Goal: Transaction & Acquisition: Subscribe to service/newsletter

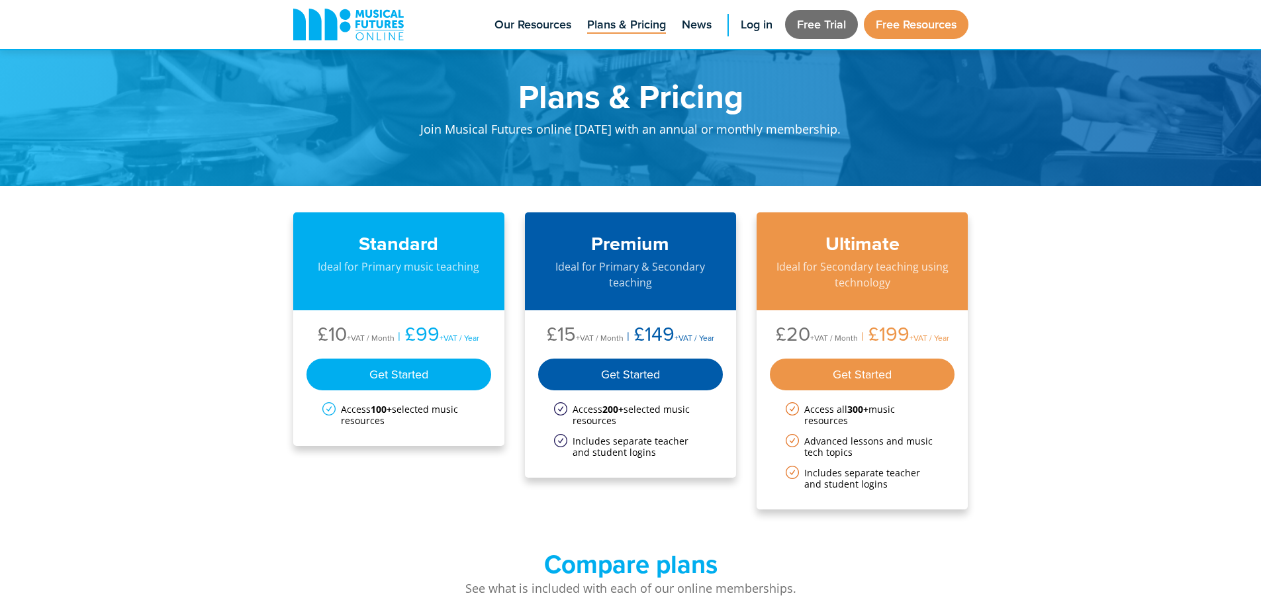
click at [825, 14] on link "Free Trial" at bounding box center [821, 24] width 73 height 29
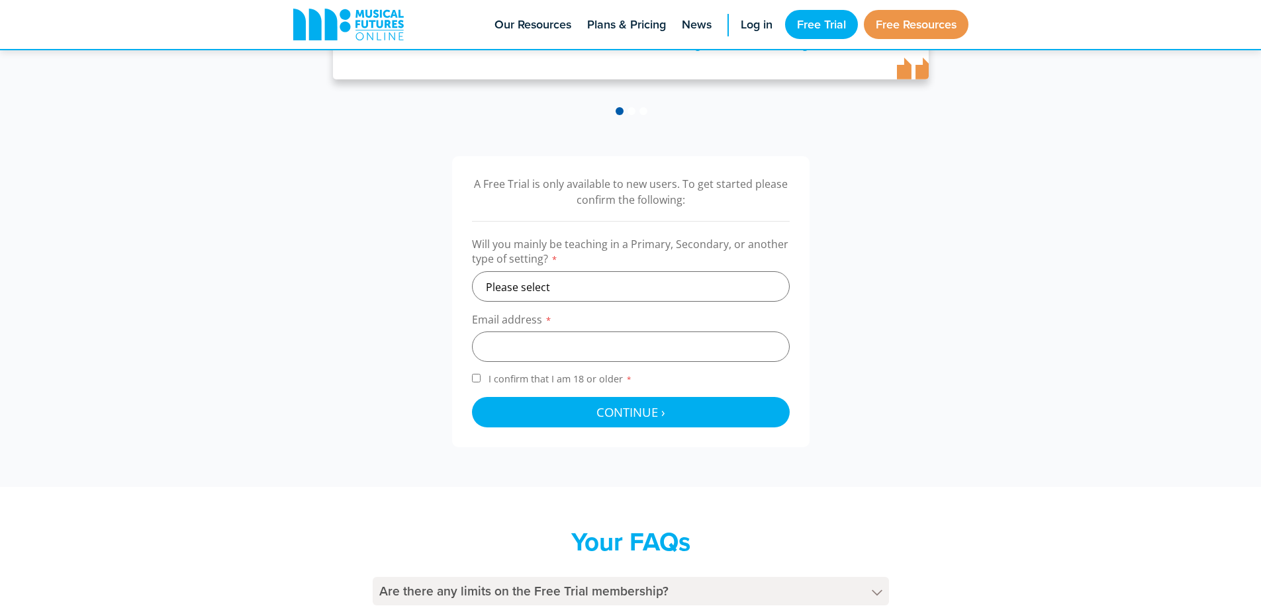
scroll to position [331, 0]
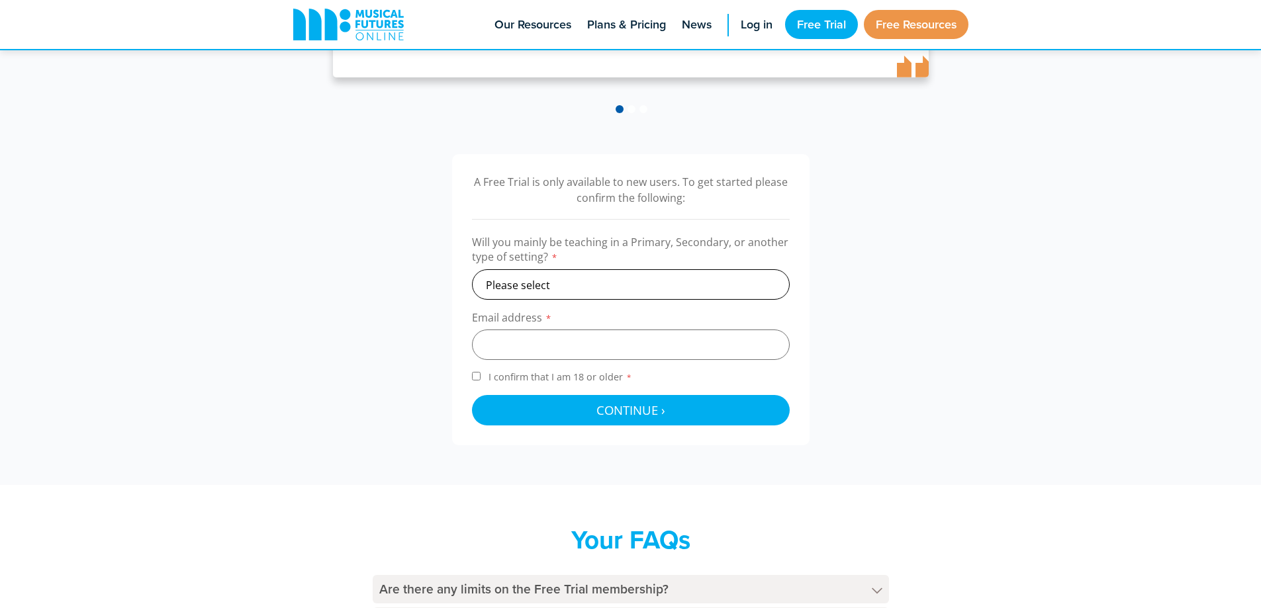
click at [599, 291] on select "Please select Primary Secondary Other" at bounding box center [631, 284] width 318 height 30
select select "primary"
click at [472, 269] on select "Please select Primary Secondary Other" at bounding box center [631, 284] width 318 height 30
click at [540, 357] on input "email" at bounding box center [631, 345] width 318 height 30
type input "[PERSON_NAME][EMAIL_ADDRESS][PERSON_NAME][DOMAIN_NAME]"
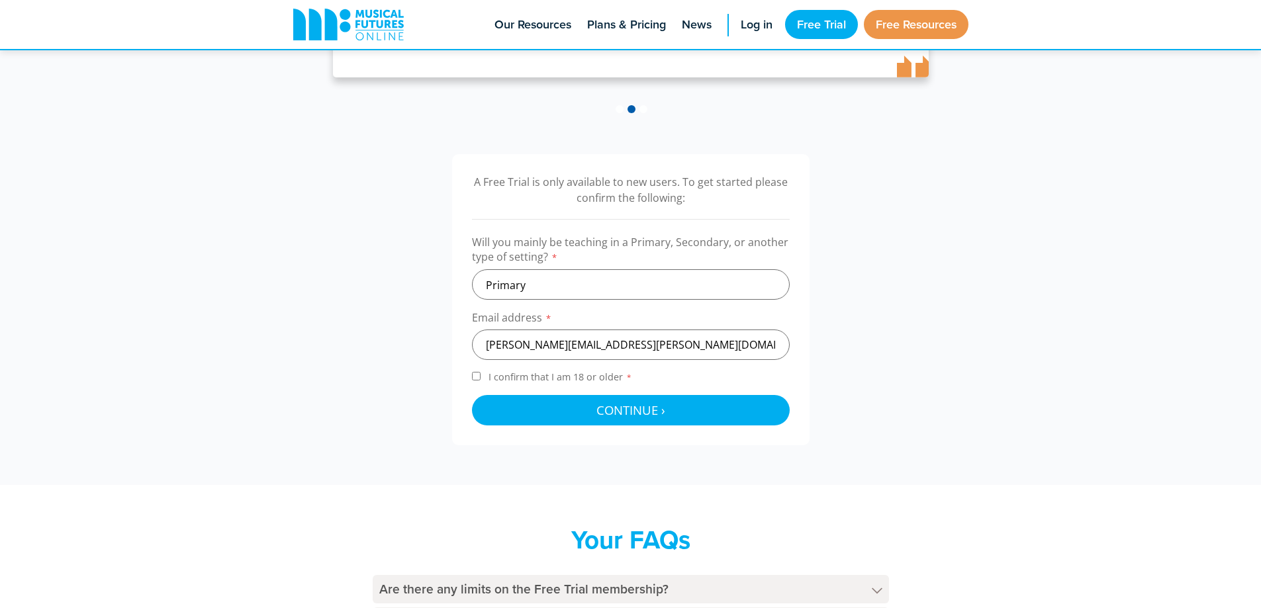
click at [556, 377] on span "I confirm that I am 18 or older *" at bounding box center [560, 377] width 149 height 13
click at [481, 377] on input "I confirm that I am 18 or older *" at bounding box center [476, 376] width 9 height 9
checkbox input "true"
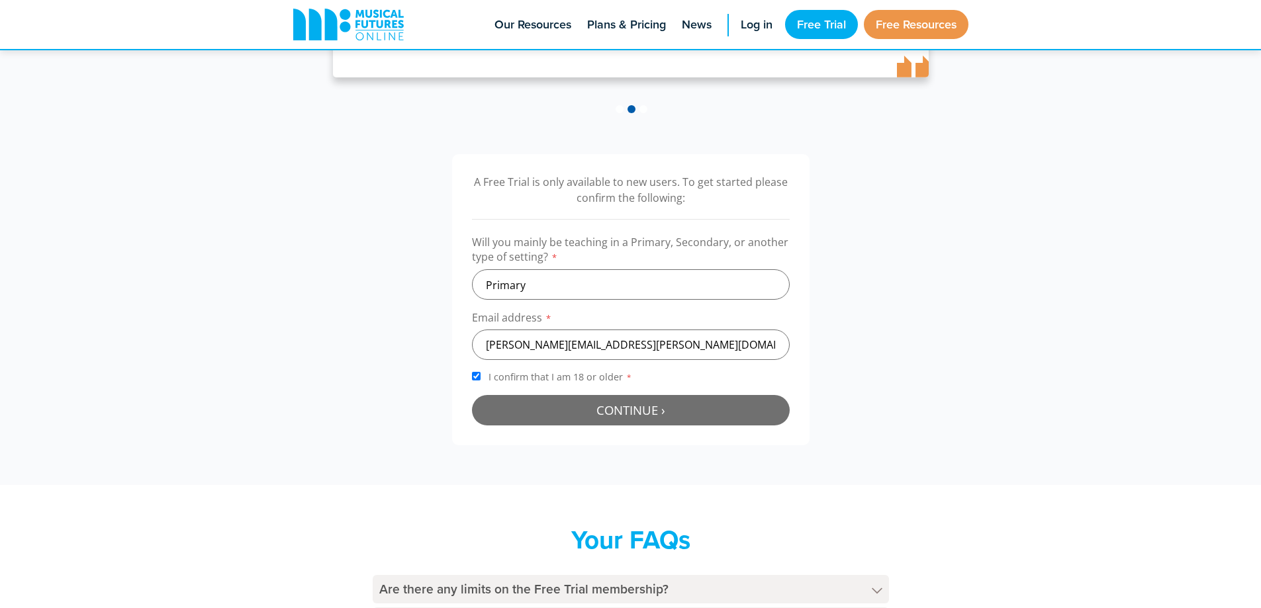
click at [573, 398] on button "Continue › Checking your details..." at bounding box center [631, 410] width 318 height 30
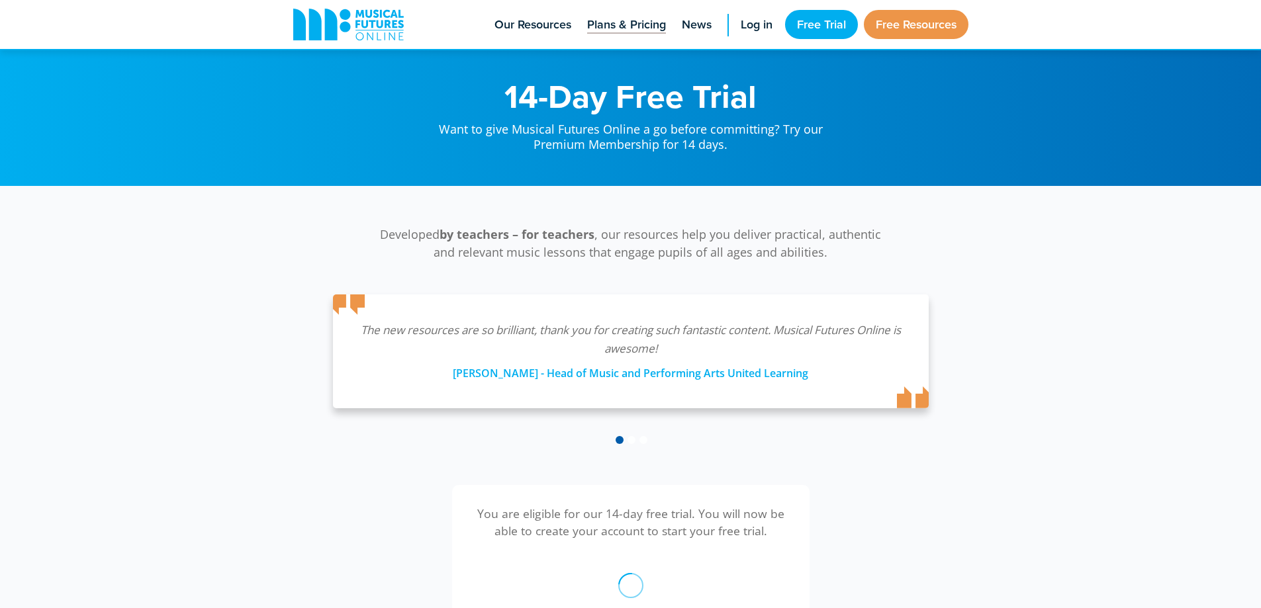
scroll to position [432, 0]
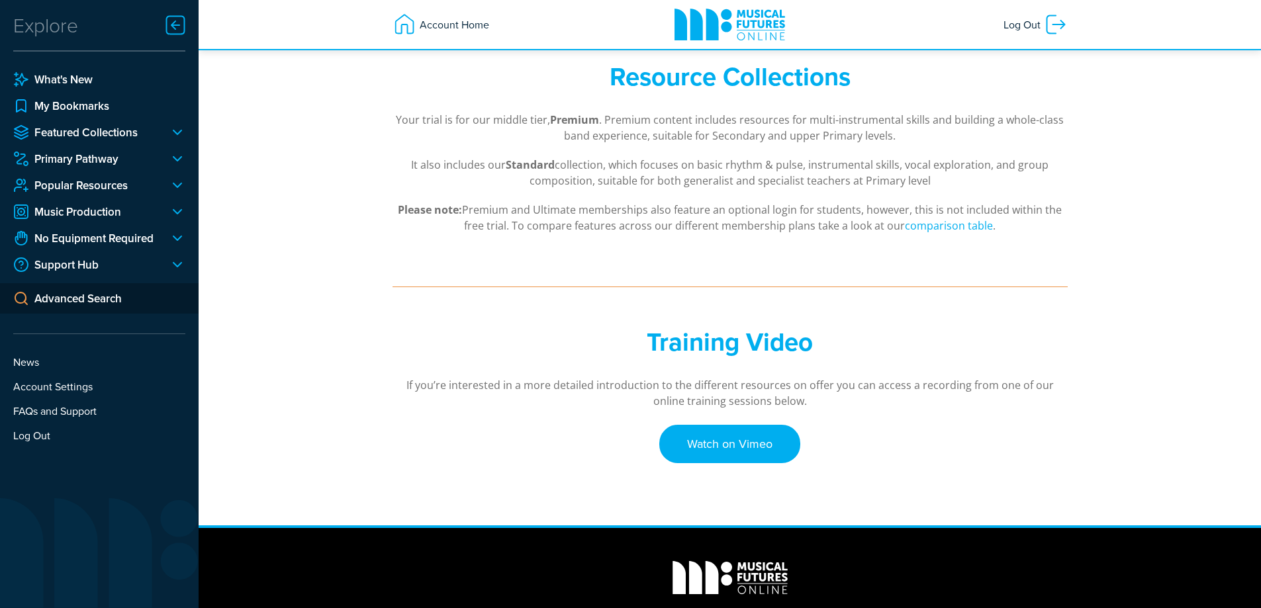
scroll to position [328, 0]
